Goal: Task Accomplishment & Management: Manage account settings

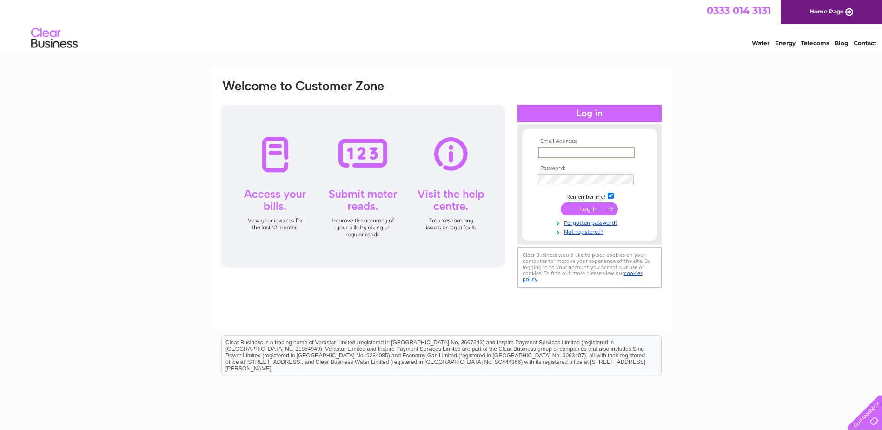
click at [565, 150] on input "text" at bounding box center [586, 152] width 97 height 11
type input "[EMAIL_ADDRESS][DOMAIN_NAME]"
click at [589, 210] on input "submit" at bounding box center [589, 208] width 57 height 13
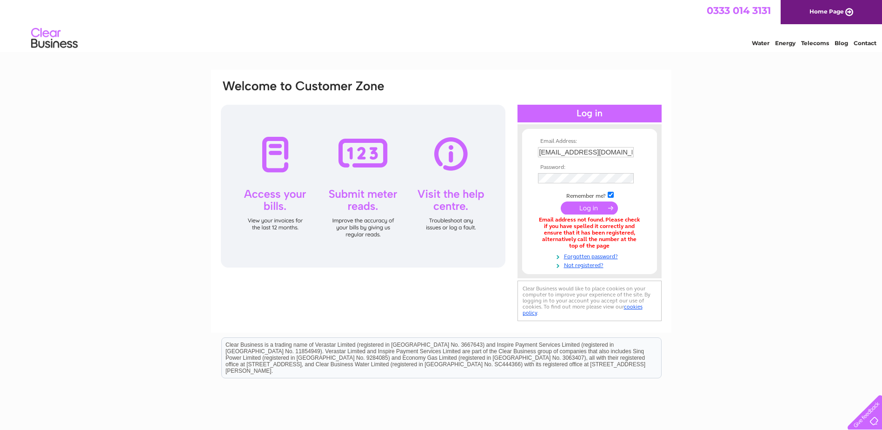
click at [588, 209] on input "submit" at bounding box center [589, 207] width 57 height 13
